Goal: Task Accomplishment & Management: Manage account settings

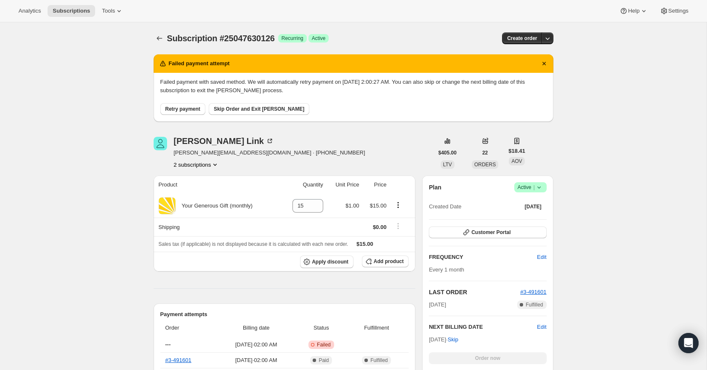
scroll to position [30, 0]
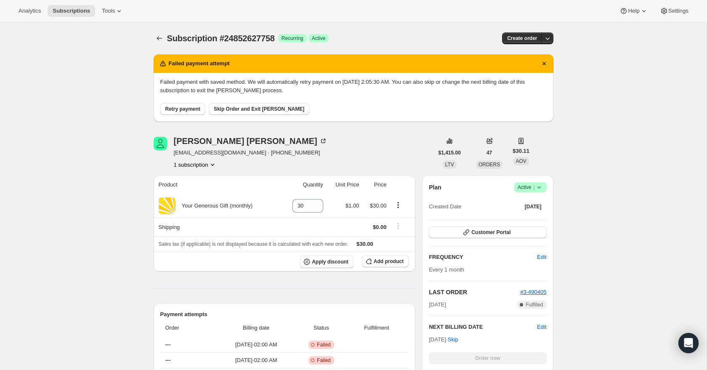
click at [540, 186] on icon at bounding box center [539, 187] width 8 height 8
click at [532, 221] on span "Cancel subscription" at bounding box center [528, 218] width 48 height 6
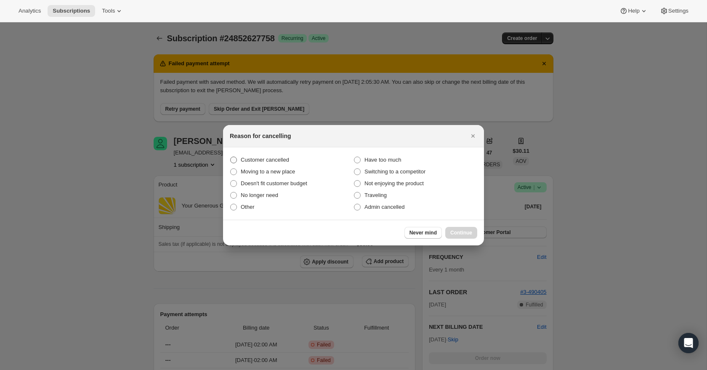
click at [240, 159] on label "Customer cancelled" at bounding box center [292, 160] width 124 height 12
click at [231, 157] on input "Customer cancelled" at bounding box center [230, 157] width 0 height 0
radio input "true"
click at [452, 232] on span "Continue" at bounding box center [461, 232] width 22 height 7
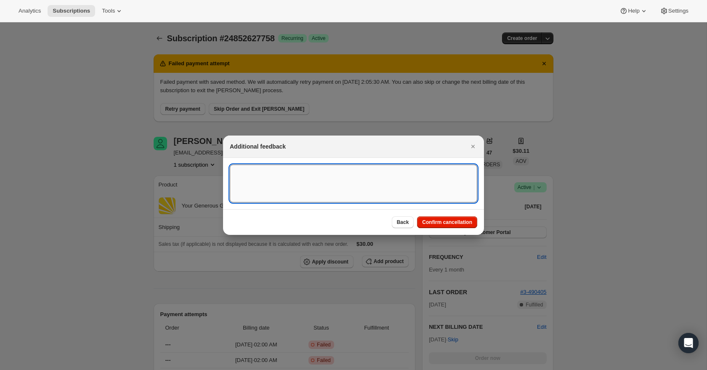
click at [323, 171] on textarea ":rbh:" at bounding box center [353, 184] width 247 height 38
drag, startPoint x: 423, startPoint y: 172, endPoint x: 185, endPoint y: 173, distance: 238.2
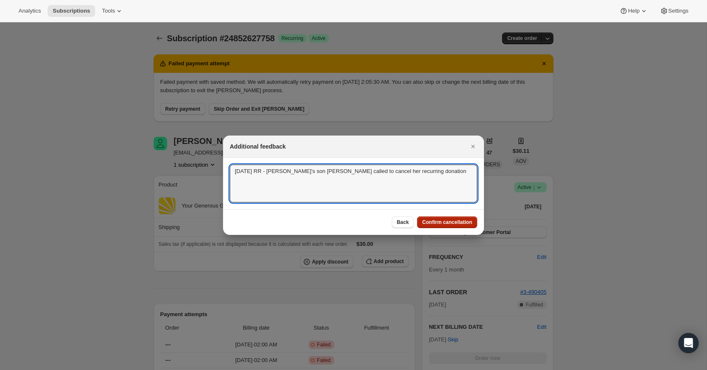
type textarea "9/10/25 RR - Linda's son Caden called to cancel her recurring donation"
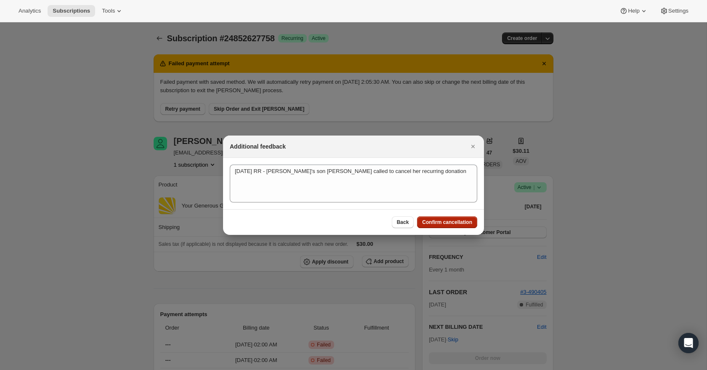
click at [444, 224] on span "Confirm cancellation" at bounding box center [447, 222] width 50 height 7
